Goal: Task Accomplishment & Management: Complete application form

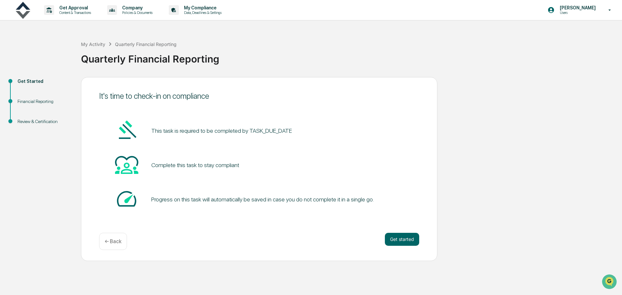
click at [400, 238] on button "Get started" at bounding box center [402, 239] width 34 height 13
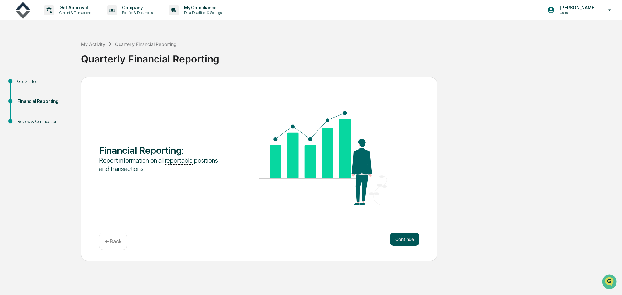
click at [402, 240] on button "Continue" at bounding box center [404, 239] width 29 height 13
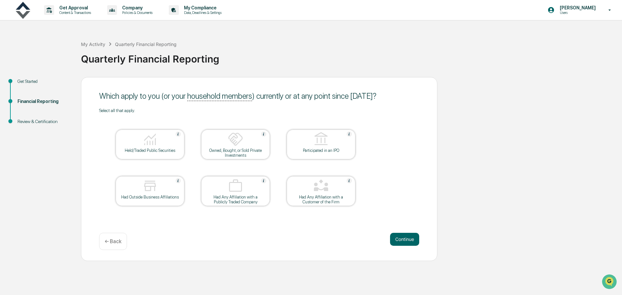
click at [145, 147] on img at bounding box center [150, 140] width 16 height 16
click at [213, 140] on div at bounding box center [235, 140] width 65 height 17
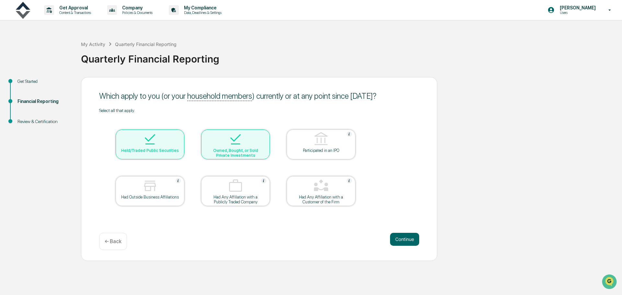
click at [129, 197] on div "Had Outside Business Affiliations" at bounding box center [150, 197] width 58 height 5
click at [327, 185] on img at bounding box center [321, 186] width 16 height 16
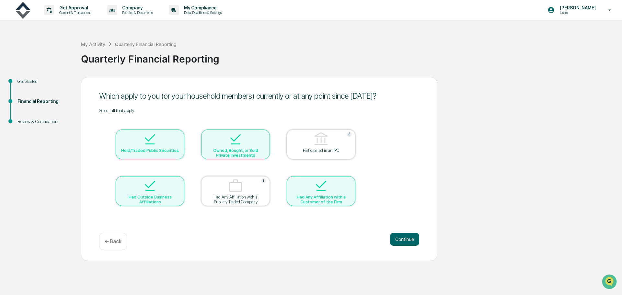
click at [317, 190] on img at bounding box center [321, 186] width 16 height 16
click at [331, 182] on div at bounding box center [321, 186] width 65 height 17
click at [401, 238] on button "Continue" at bounding box center [404, 239] width 29 height 13
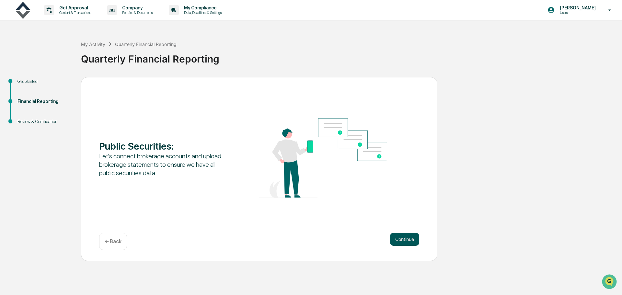
click at [408, 243] on button "Continue" at bounding box center [404, 239] width 29 height 13
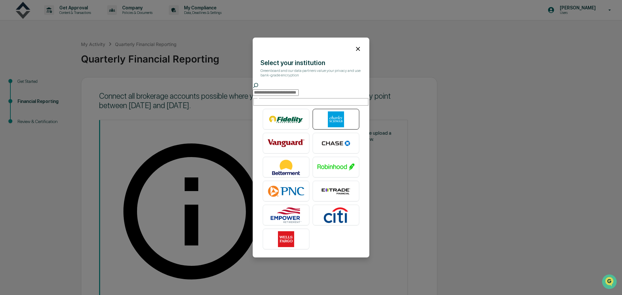
click at [328, 116] on img at bounding box center [335, 119] width 37 height 16
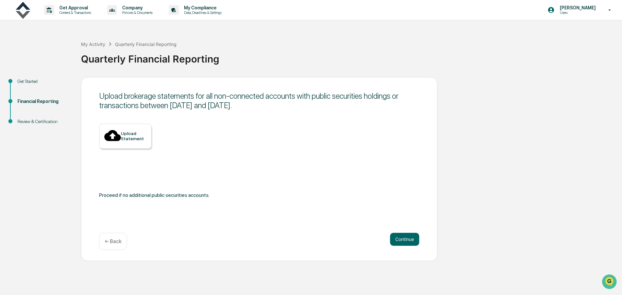
click at [113, 236] on div "← Back" at bounding box center [113, 241] width 28 height 17
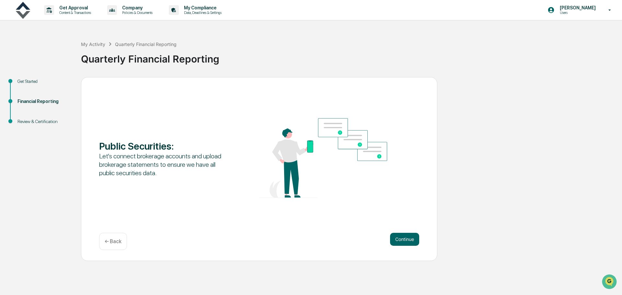
click at [109, 244] on p "← Back" at bounding box center [113, 241] width 17 height 6
